Goal: Transaction & Acquisition: Obtain resource

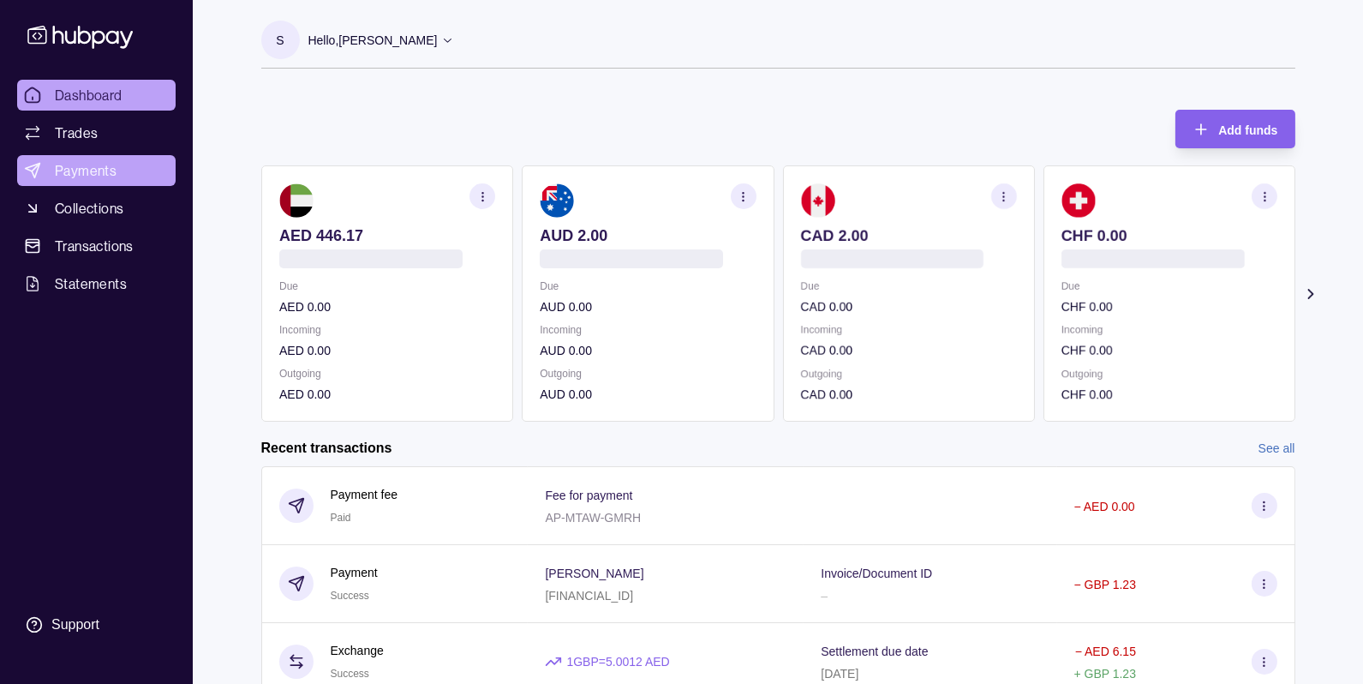
click at [83, 167] on span "Payments" at bounding box center [86, 170] width 62 height 21
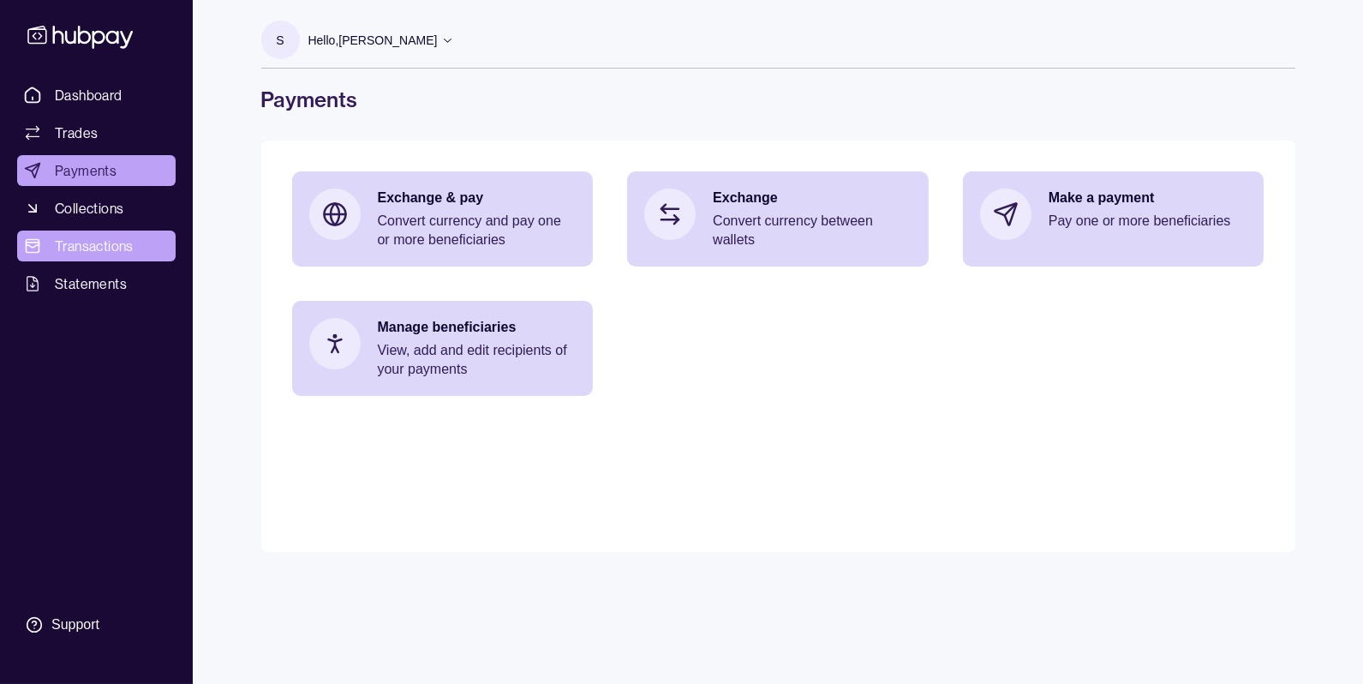
click at [101, 246] on span "Transactions" at bounding box center [94, 246] width 79 height 21
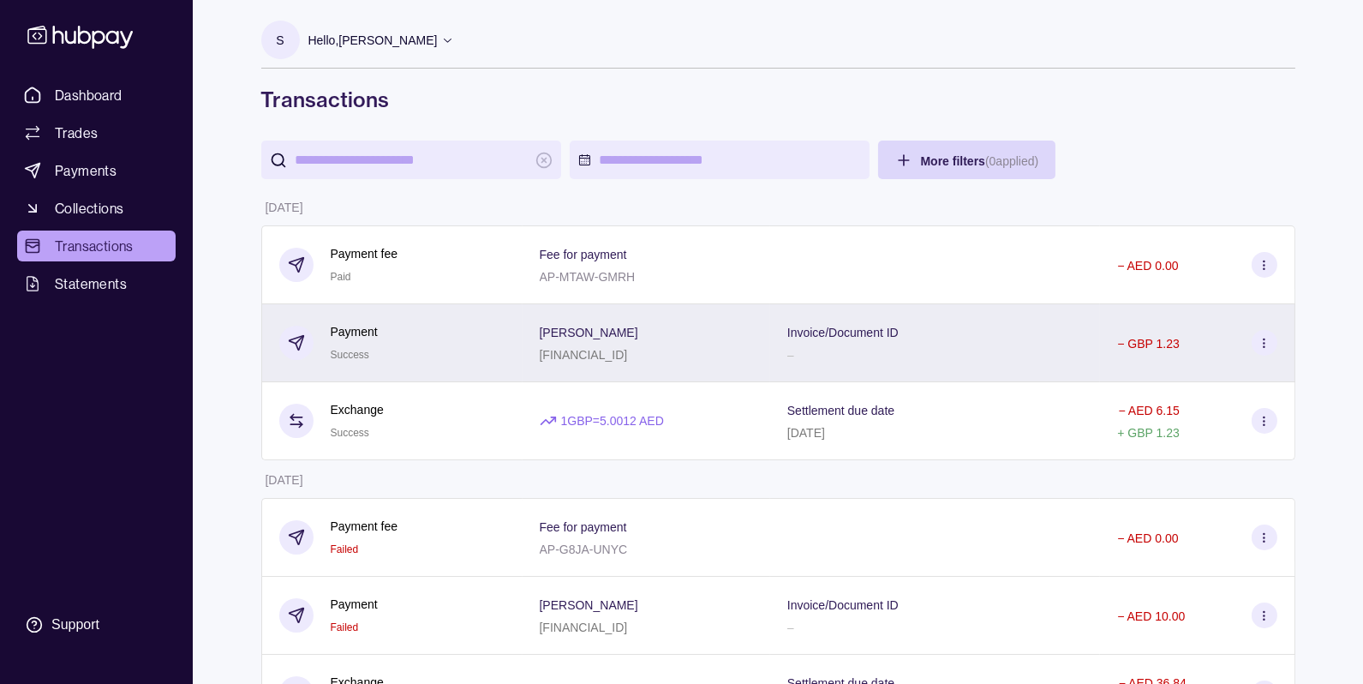
click at [638, 336] on p "[PERSON_NAME]" at bounding box center [589, 333] width 99 height 14
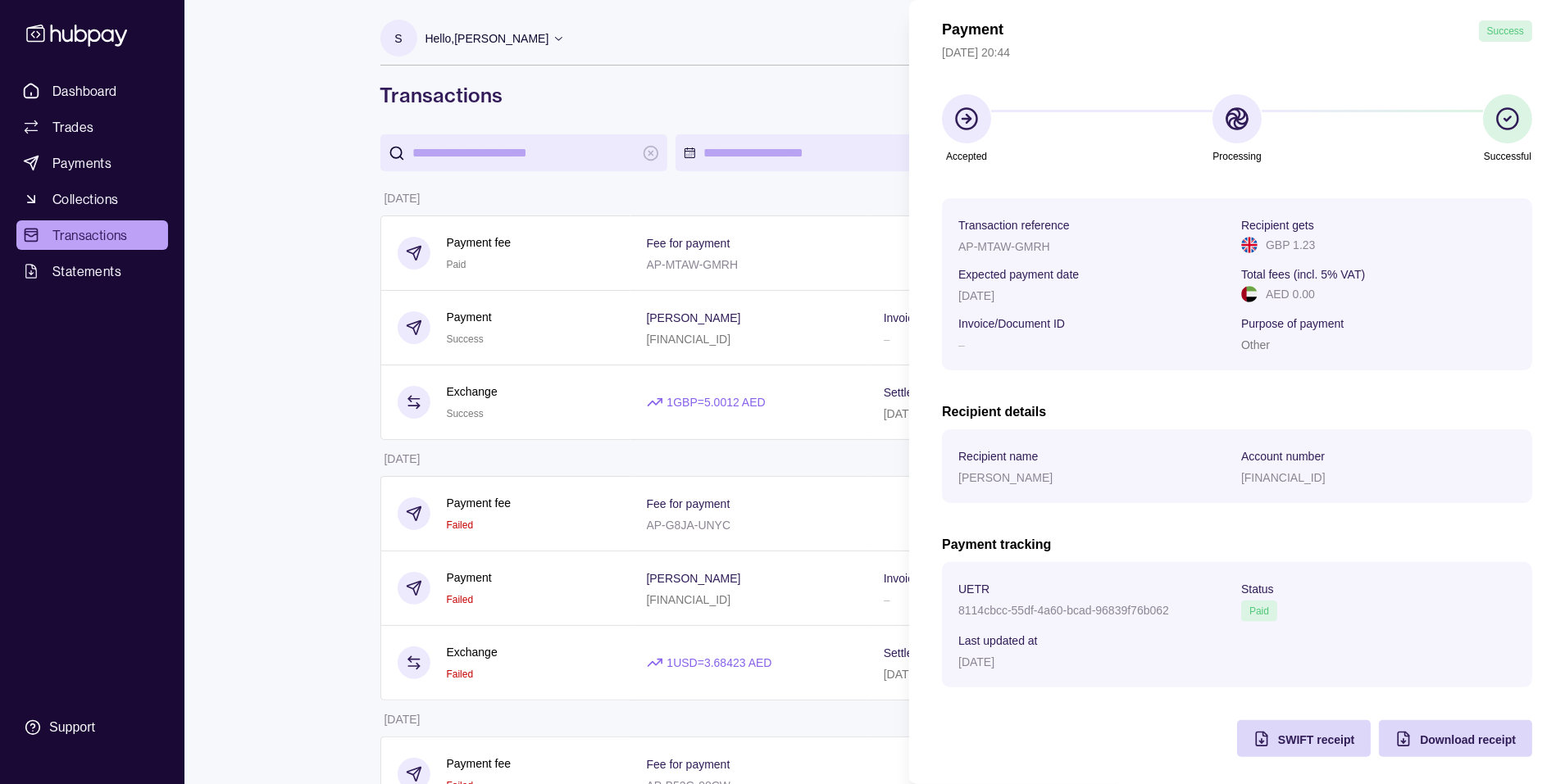
scroll to position [72, 0]
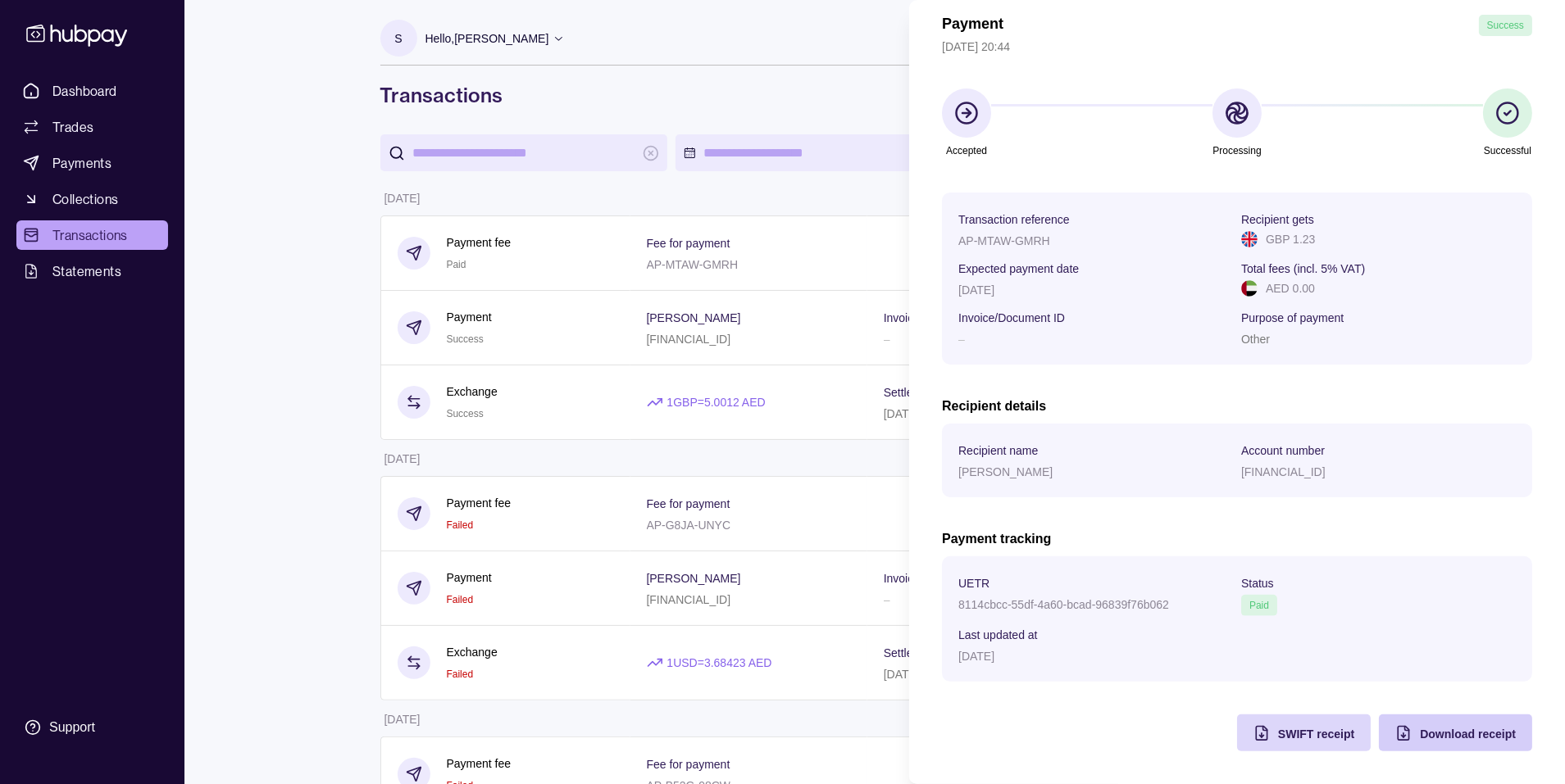
click at [1304, 653] on span "Download receipt" at bounding box center [1467, 734] width 96 height 13
click at [1296, 653] on span "SWIFT receipt" at bounding box center [1316, 734] width 77 height 13
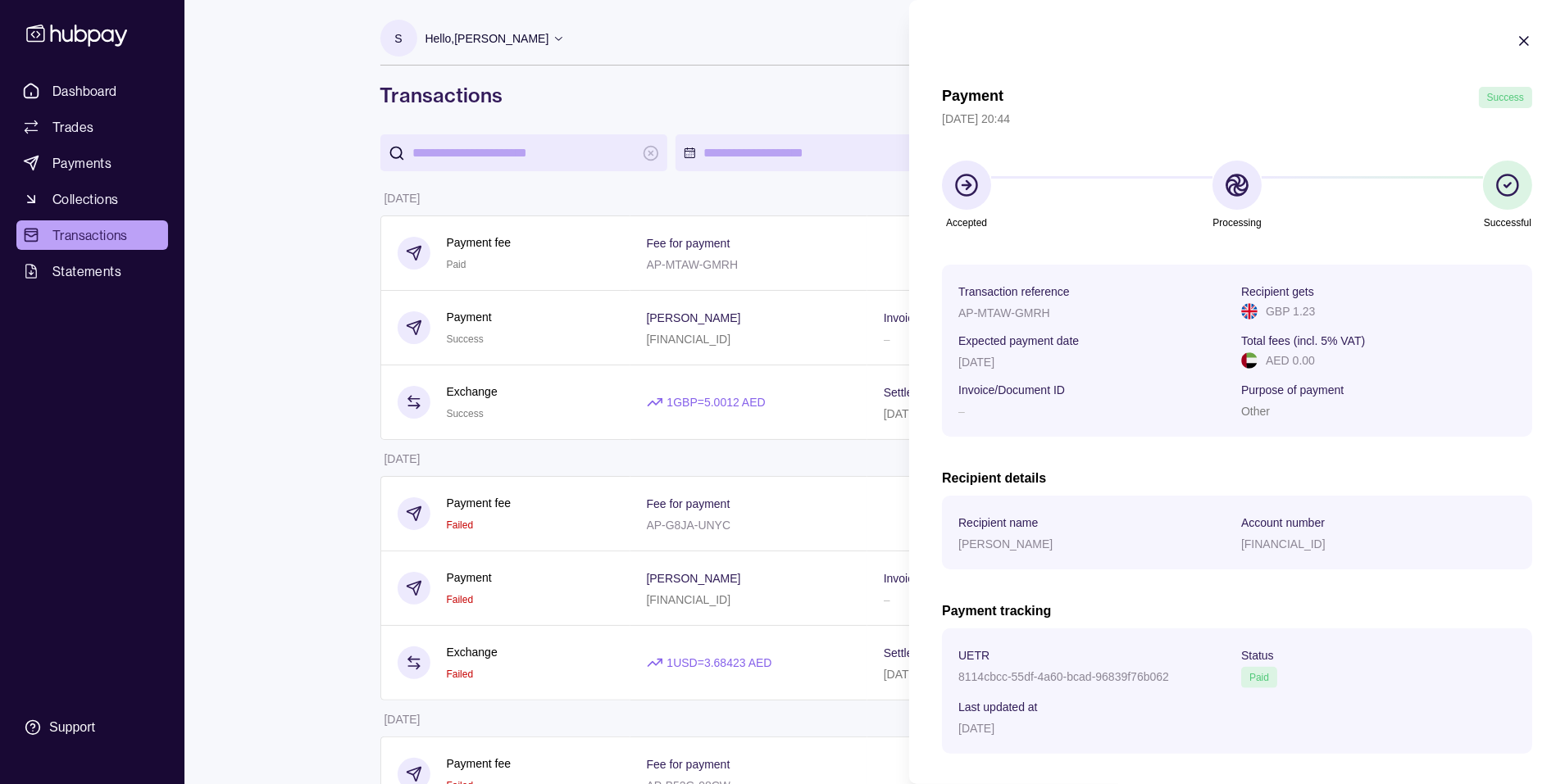
click at [1304, 34] on icon "button" at bounding box center [1523, 40] width 16 height 16
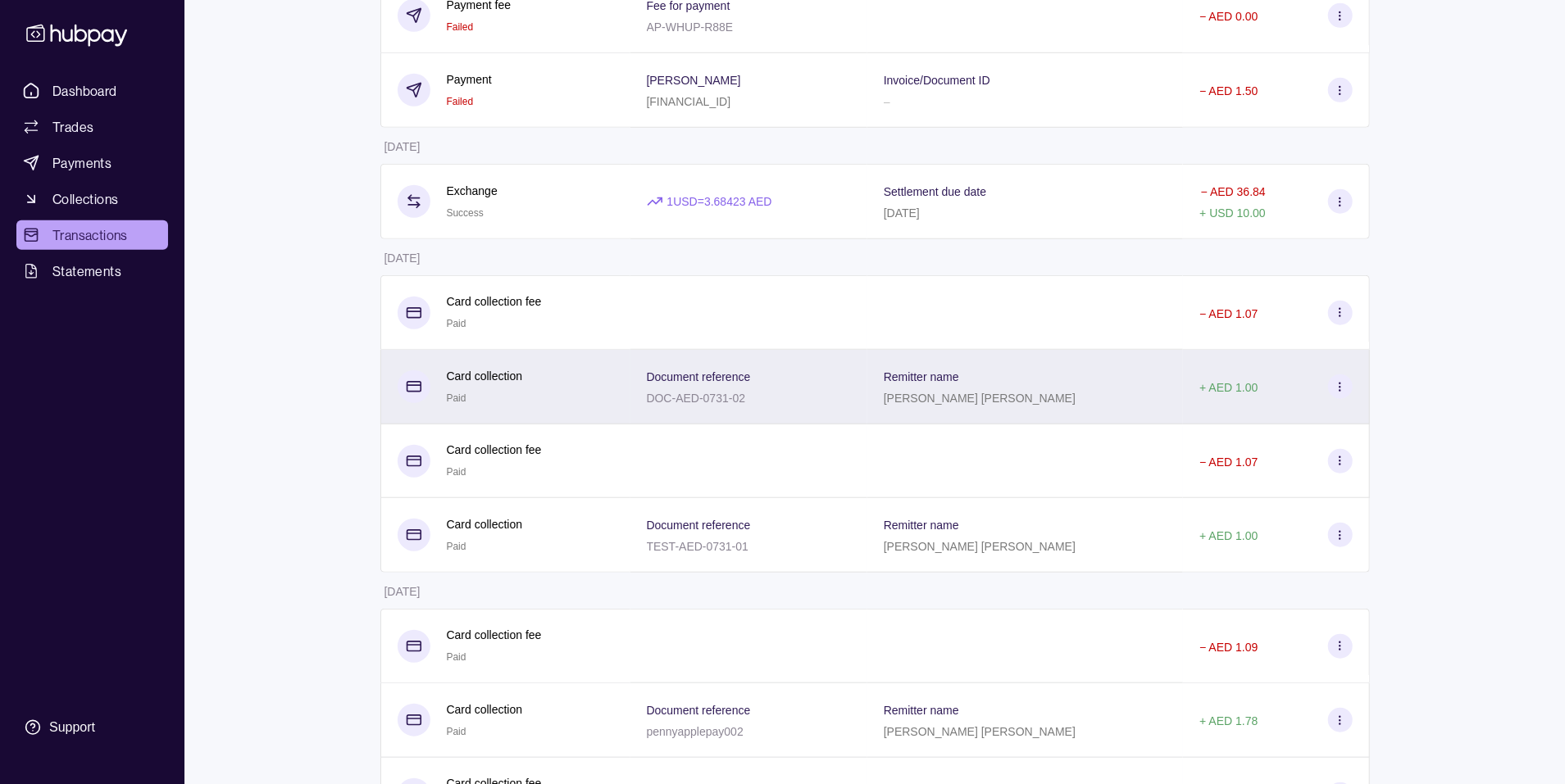
scroll to position [955, 0]
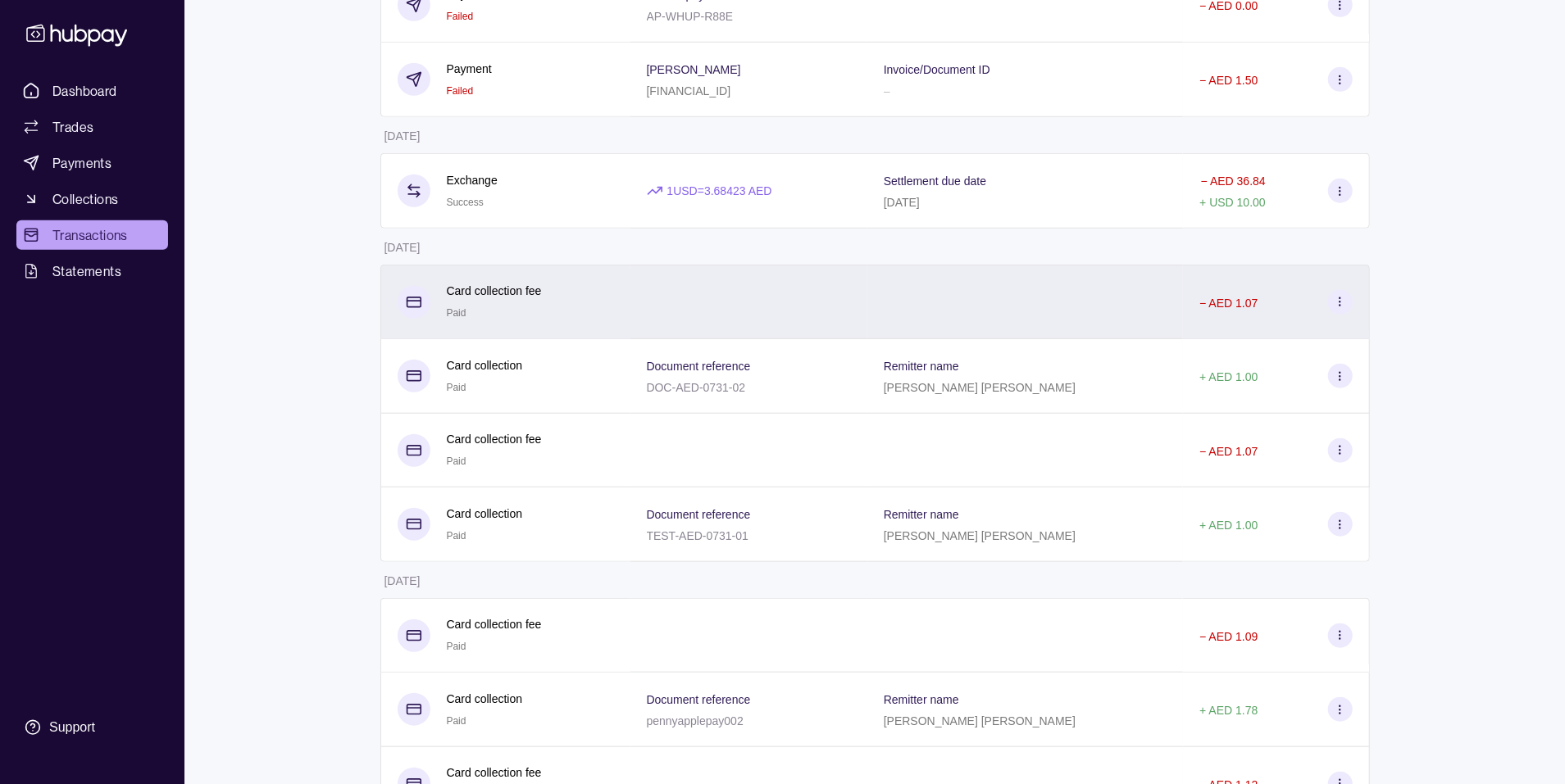
click at [570, 299] on div "Card collection fee Paid" at bounding box center [506, 302] width 216 height 40
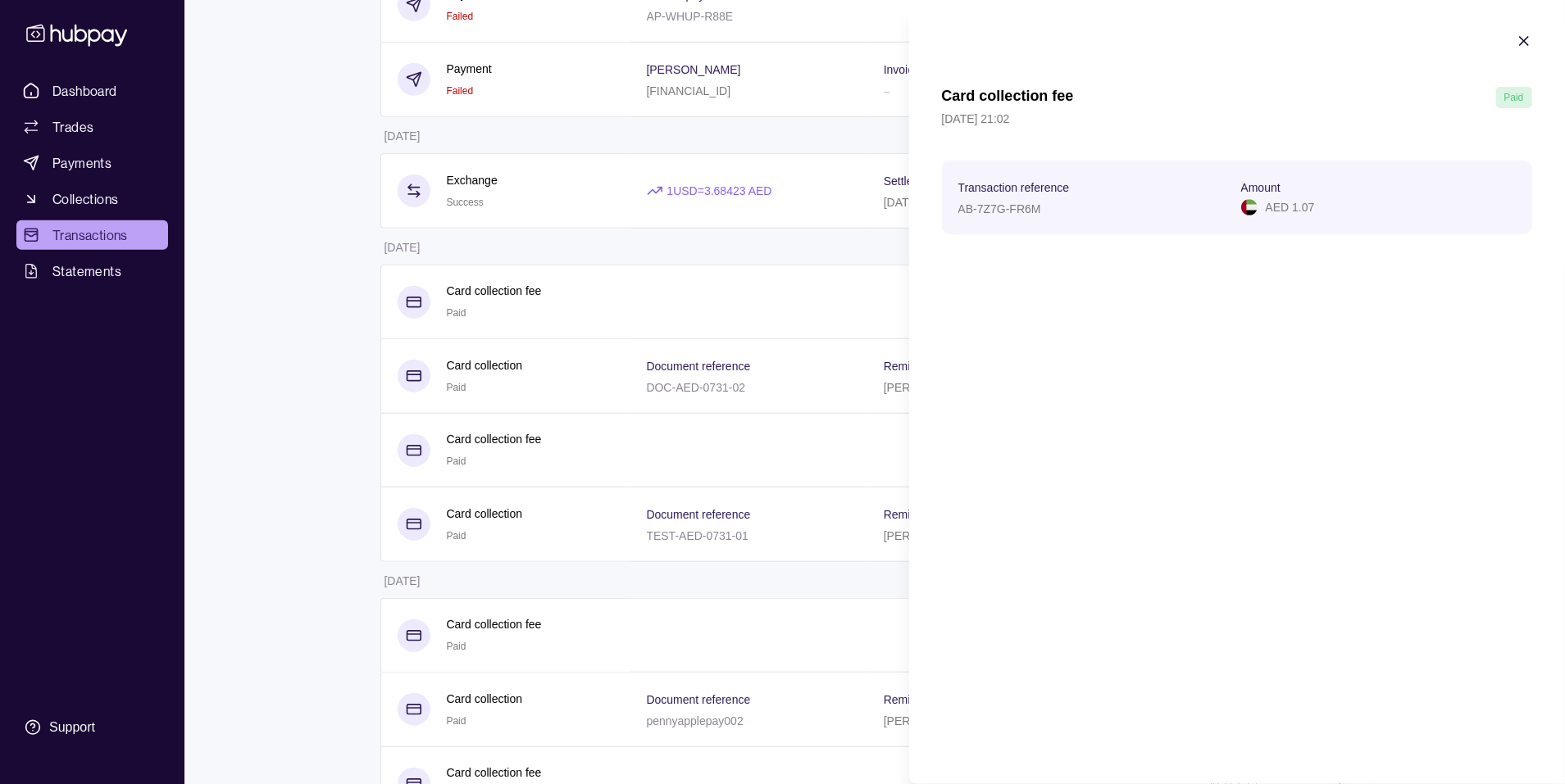
click at [540, 375] on html "Dashboard Trades Payments Collections Transactions Statements Support S Hello, …" at bounding box center [782, 23] width 1565 height 1957
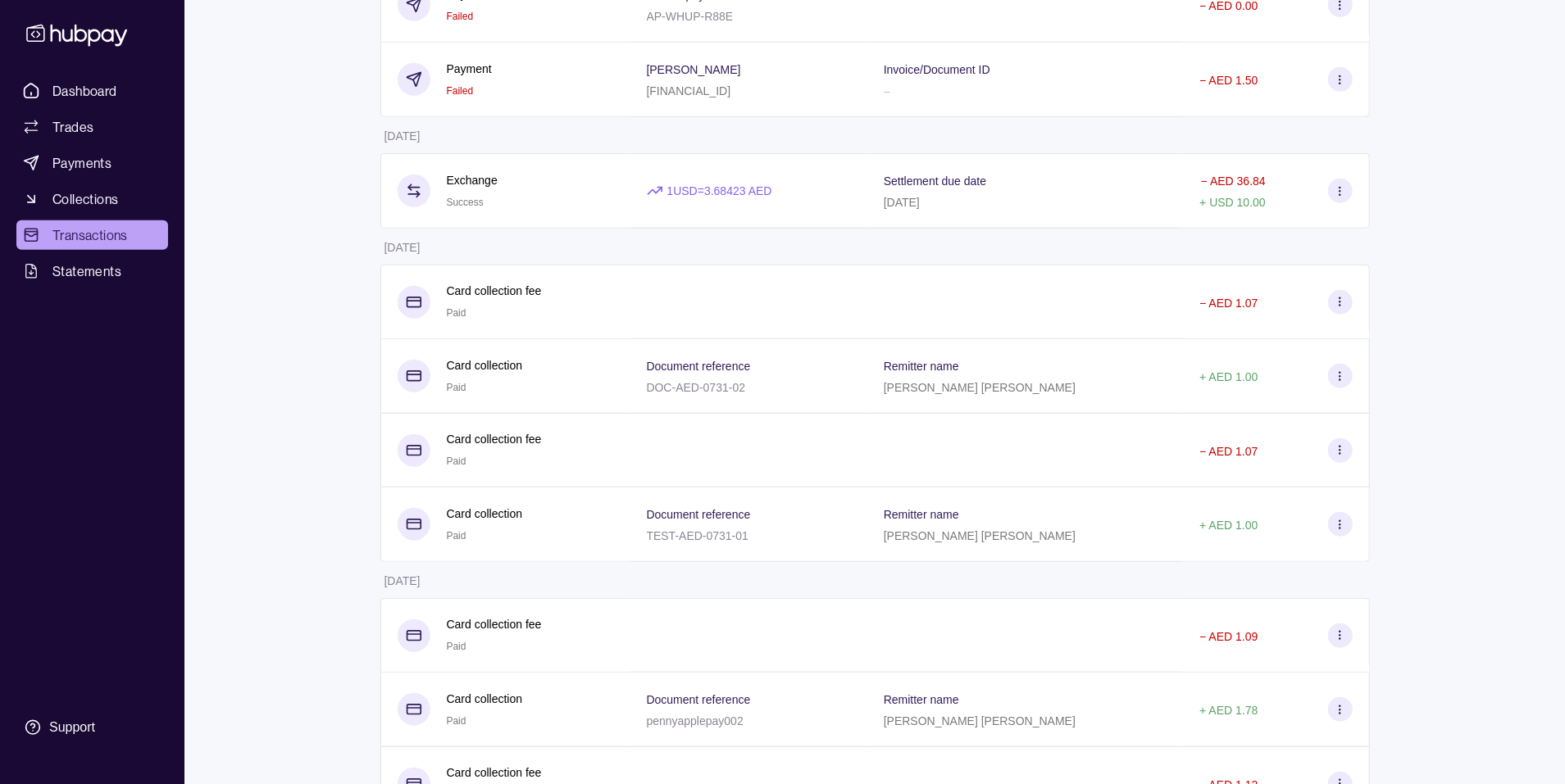
click at [540, 375] on div "Card collection Paid" at bounding box center [506, 377] width 216 height 40
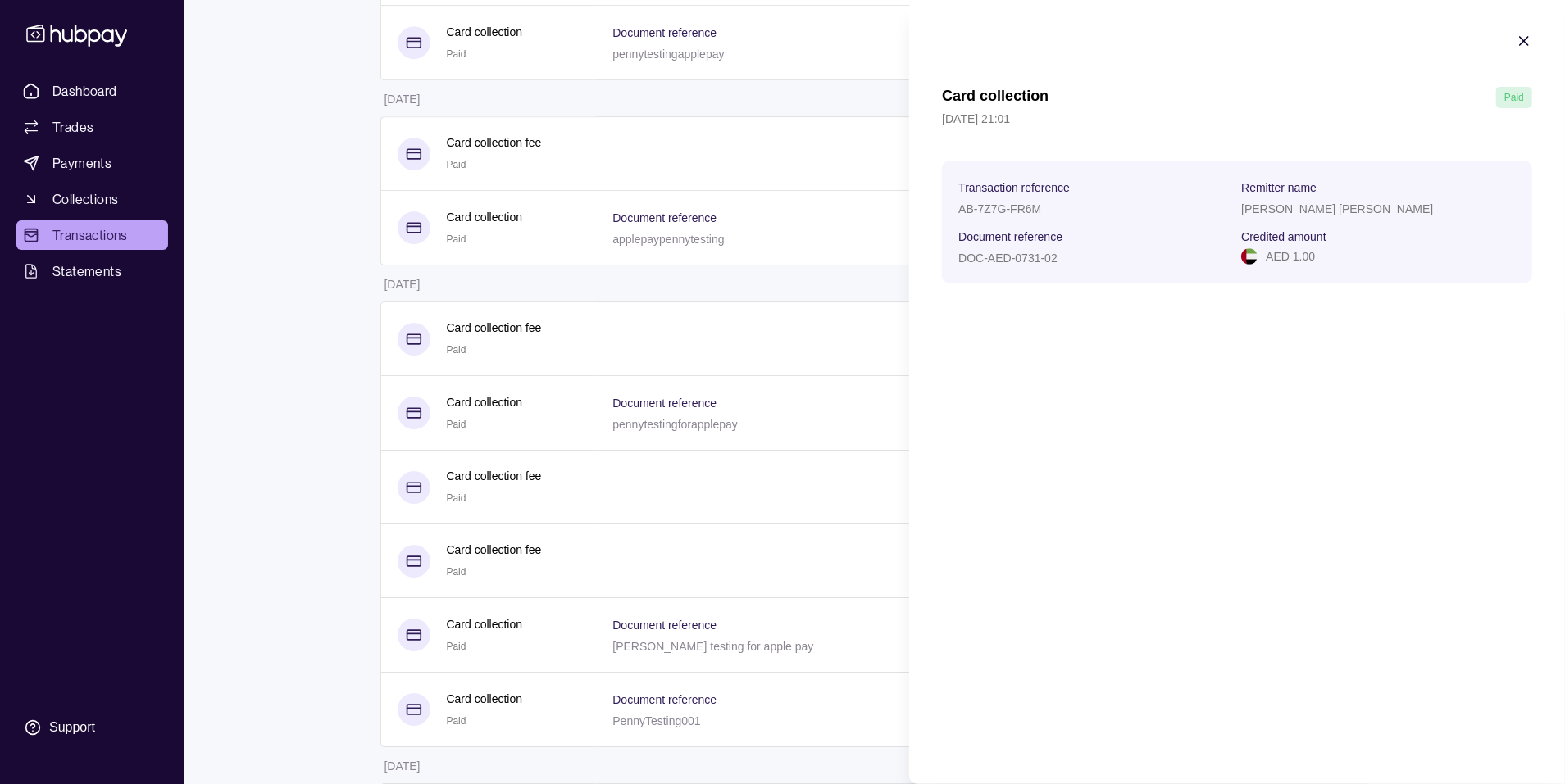
scroll to position [3998, 0]
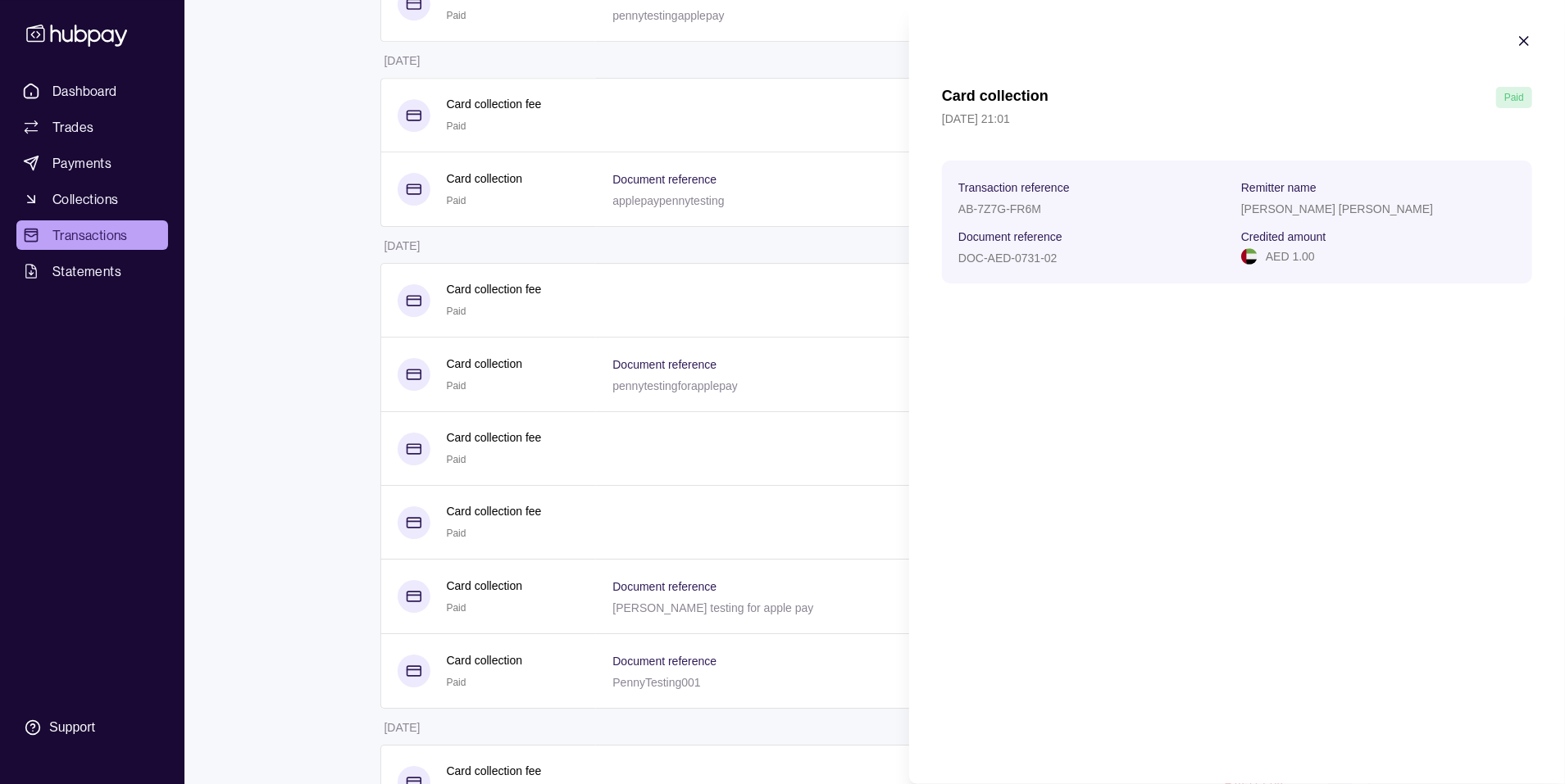
click at [1304, 45] on icon "button" at bounding box center [1523, 40] width 16 height 16
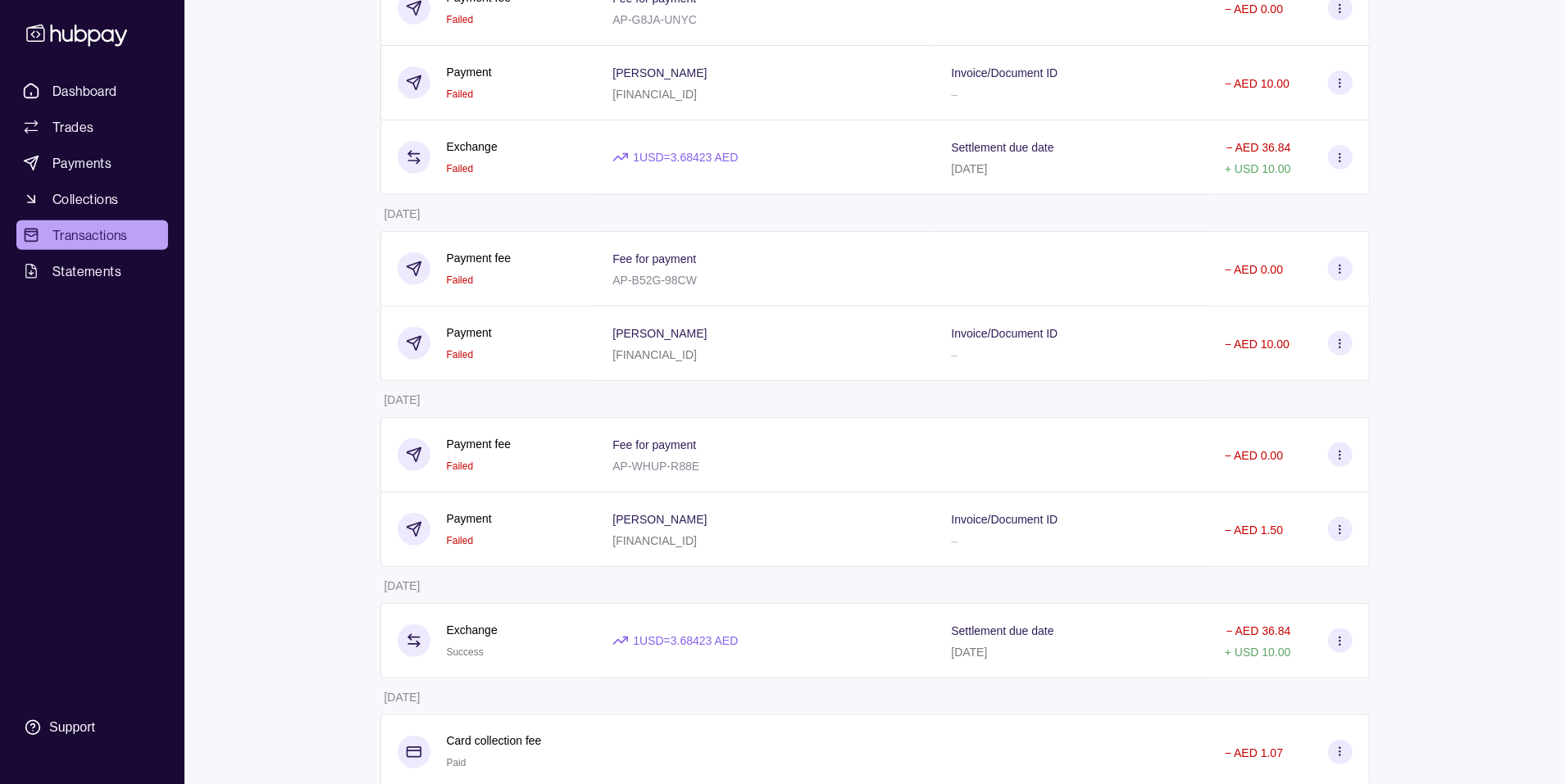
scroll to position [0, 0]
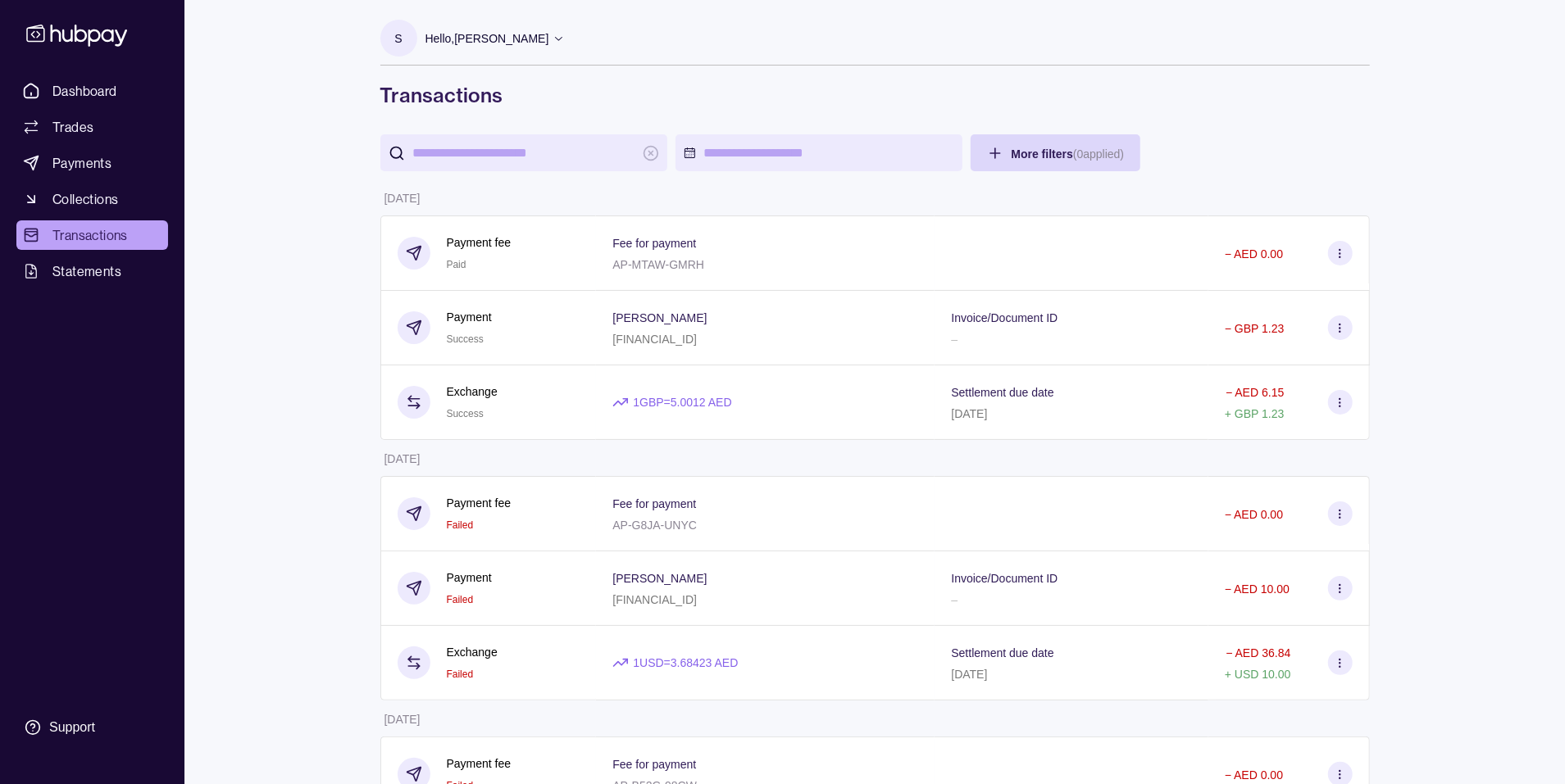
click at [498, 43] on p "Hello, [PERSON_NAME]" at bounding box center [487, 38] width 123 height 18
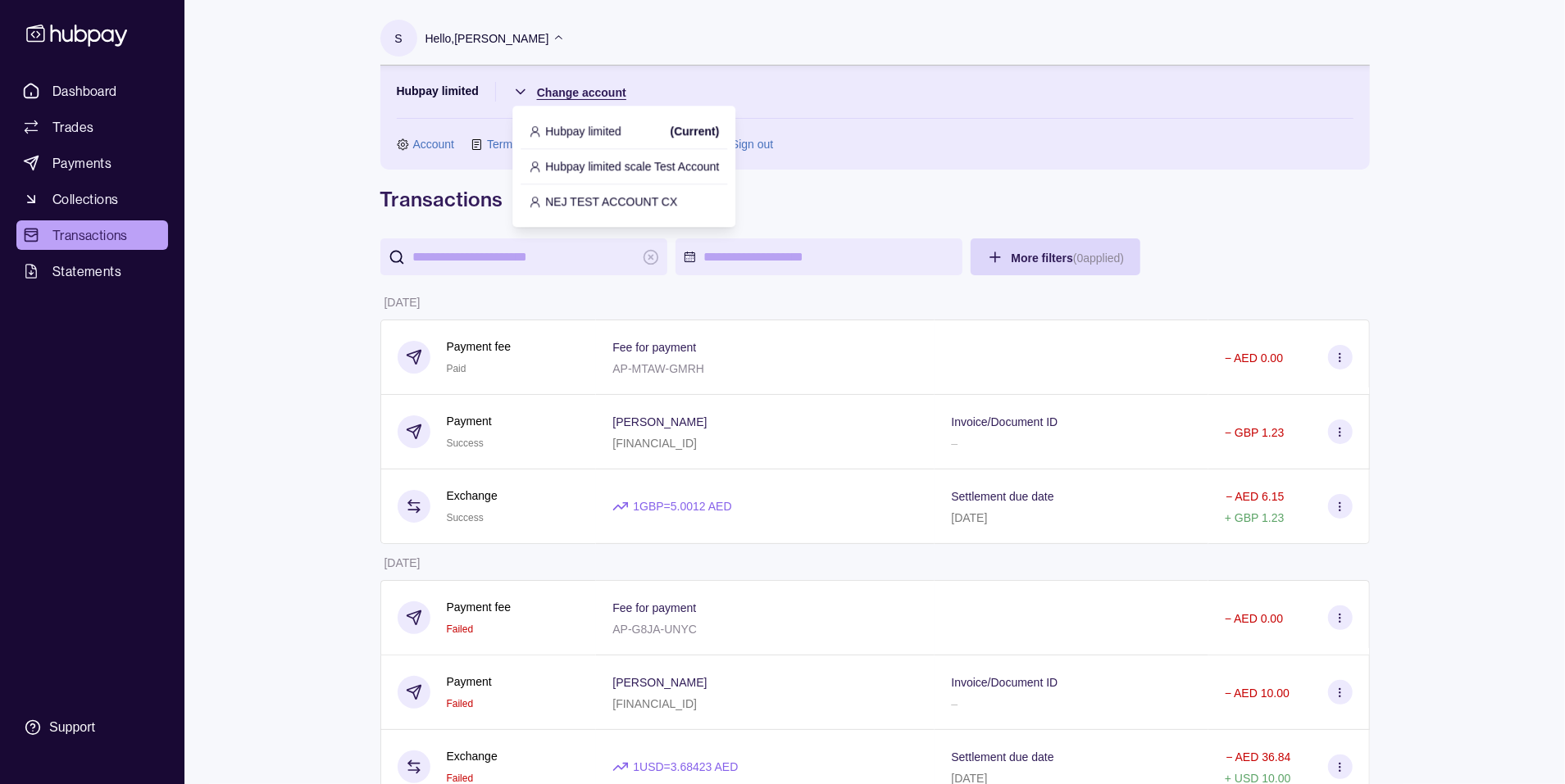
click at [599, 165] on p "Hubpay limited scale Test Account" at bounding box center [632, 166] width 174 height 18
